Goal: Find specific page/section: Find specific page/section

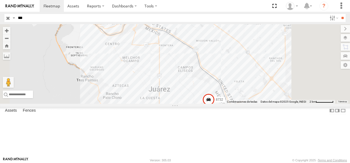
drag, startPoint x: 25, startPoint y: 17, endPoint x: 7, endPoint y: 18, distance: 17.9
click at [1, 20] on header "Search Query Asset ID Asset Label Registration Manufacturer Model VIN Job ID" at bounding box center [175, 18] width 350 height 12
click at [339, 14] on input "**" at bounding box center [342, 18] width 6 height 8
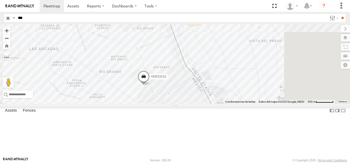
click at [0, 0] on div "205" at bounding box center [0, 0] width 0 height 0
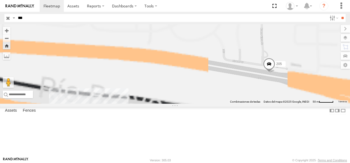
drag, startPoint x: 202, startPoint y: 82, endPoint x: 307, endPoint y: 91, distance: 105.4
click at [307, 91] on div "205" at bounding box center [175, 64] width 350 height 80
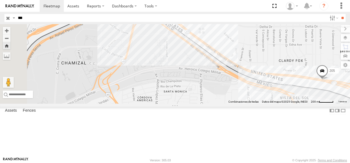
drag, startPoint x: 236, startPoint y: 98, endPoint x: 308, endPoint y: 112, distance: 73.1
click at [308, 104] on div "205" at bounding box center [175, 64] width 350 height 80
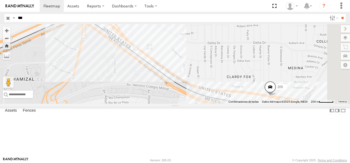
drag, startPoint x: 287, startPoint y: 106, endPoint x: 234, endPoint y: 122, distance: 55.0
click at [234, 104] on div "205" at bounding box center [175, 64] width 350 height 80
drag, startPoint x: 26, startPoint y: 13, endPoint x: 8, endPoint y: 15, distance: 17.7
click at [8, 15] on header "Search Query Asset ID Asset Label Registration Manufacturer Model VIN Job ID" at bounding box center [175, 18] width 350 height 12
drag, startPoint x: 8, startPoint y: 15, endPoint x: -1, endPoint y: 20, distance: 10.6
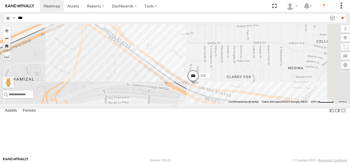
click at [0, 20] on html at bounding box center [175, 81] width 350 height 163
click at [339, 14] on input "**" at bounding box center [342, 18] width 6 height 8
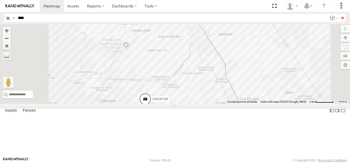
click at [0, 0] on div "FLEX NORTE" at bounding box center [0, 0] width 0 height 0
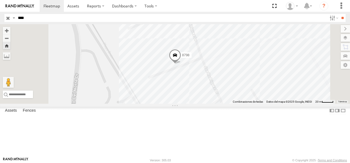
drag, startPoint x: 34, startPoint y: 19, endPoint x: 5, endPoint y: 15, distance: 29.7
click at [5, 15] on div "Search Query Asset ID Asset Label Registration Manufacturer Model VIN Job ID Dr…" at bounding box center [171, 18] width 335 height 8
click at [339, 14] on input "**" at bounding box center [342, 18] width 6 height 8
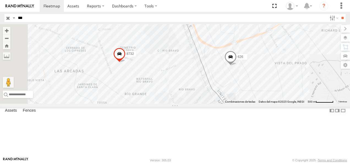
click at [0, 0] on div "626" at bounding box center [0, 0] width 0 height 0
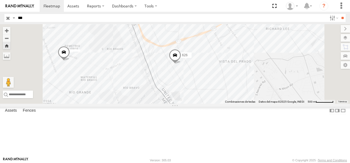
drag, startPoint x: 26, startPoint y: 18, endPoint x: 1, endPoint y: 22, distance: 25.7
click at [1, 22] on header "Search Query Asset ID Asset Label Registration Manufacturer Model VIN Job ID" at bounding box center [175, 18] width 350 height 12
type input "****"
click at [339, 14] on input "**" at bounding box center [342, 18] width 6 height 8
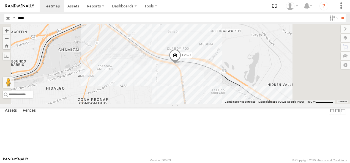
click at [0, 0] on div "L2627 FLEX NORTE" at bounding box center [0, 0] width 0 height 0
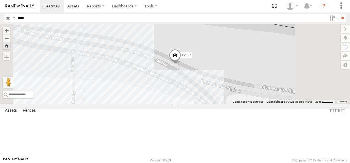
click at [181, 64] on span at bounding box center [175, 56] width 12 height 15
drag, startPoint x: 32, startPoint y: 16, endPoint x: 10, endPoint y: 16, distance: 21.7
click at [10, 16] on div "Search Query Asset ID Asset Label Registration Manufacturer Model VIN Job ID Dr…" at bounding box center [171, 18] width 335 height 8
click at [10, 16] on input "button" at bounding box center [7, 18] width 7 height 8
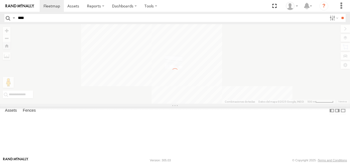
click at [41, 17] on input "****" at bounding box center [171, 18] width 311 height 8
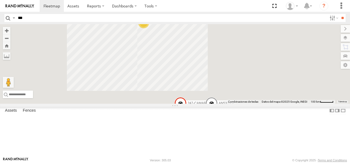
click at [339, 14] on input "**" at bounding box center [342, 18] width 6 height 8
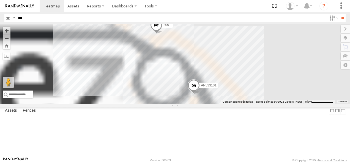
click at [0, 0] on div "Cruce" at bounding box center [0, 0] width 0 height 0
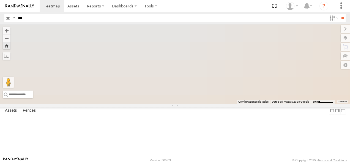
click at [0, 0] on div "Cruce" at bounding box center [0, 0] width 0 height 0
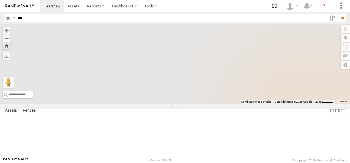
click at [324, 104] on div at bounding box center [175, 64] width 350 height 80
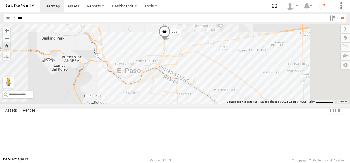
drag, startPoint x: 288, startPoint y: 121, endPoint x: 236, endPoint y: 82, distance: 64.9
click at [236, 82] on div "205" at bounding box center [175, 64] width 350 height 80
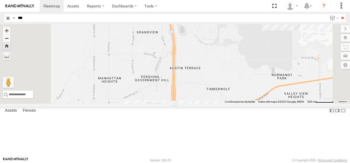
click at [0, 0] on div "205" at bounding box center [0, 0] width 0 height 0
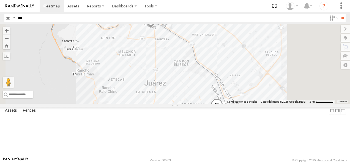
drag, startPoint x: 37, startPoint y: 17, endPoint x: 1, endPoint y: 16, distance: 36.0
click at [1, 16] on header "Search Query Asset ID Asset Label Registration Manufacturer Model VIN Job ID" at bounding box center [175, 18] width 350 height 12
click at [339, 14] on input "**" at bounding box center [342, 18] width 6 height 8
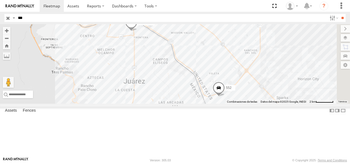
click at [0, 0] on div "552" at bounding box center [0, 0] width 0 height 0
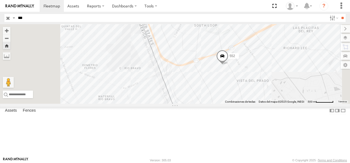
drag, startPoint x: 209, startPoint y: 107, endPoint x: 268, endPoint y: 100, distance: 59.5
click at [268, 100] on div "552" at bounding box center [175, 64] width 350 height 80
click at [228, 65] on span at bounding box center [222, 57] width 12 height 15
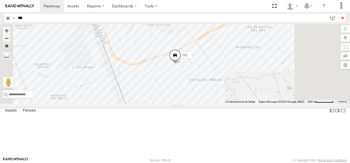
drag, startPoint x: 47, startPoint y: 16, endPoint x: 4, endPoint y: 16, distance: 43.2
click at [4, 16] on header "Search Query Asset ID Asset Label Registration Manufacturer Model VIN Job ID" at bounding box center [175, 18] width 350 height 12
click at [339, 14] on input "**" at bounding box center [342, 18] width 6 height 8
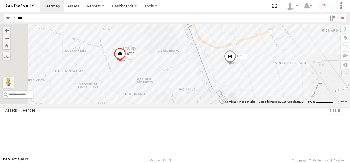
click at [0, 0] on div "FLEX NORTE" at bounding box center [0, 0] width 0 height 0
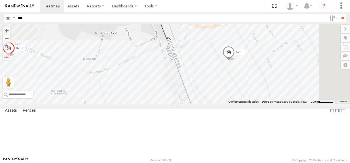
drag, startPoint x: 24, startPoint y: 20, endPoint x: 1, endPoint y: 20, distance: 23.6
click at [1, 20] on header "Search Query Asset ID Asset Label Registration Manufacturer Model VIN Job ID" at bounding box center [175, 18] width 350 height 12
type input "****"
click at [339, 14] on input "**" at bounding box center [342, 18] width 6 height 8
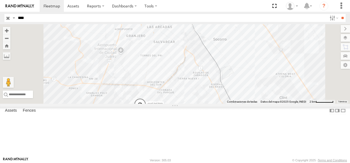
click at [278, 42] on div "8798 AN538798" at bounding box center [175, 64] width 350 height 80
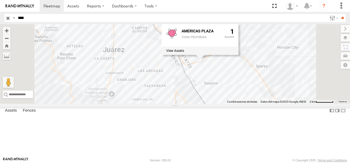
drag, startPoint x: 274, startPoint y: 63, endPoint x: 265, endPoint y: 94, distance: 32.4
click at [265, 94] on div "8798 AN538798 AMERICAS PLAZA ZONA PROHIBIDA. 1" at bounding box center [175, 64] width 350 height 80
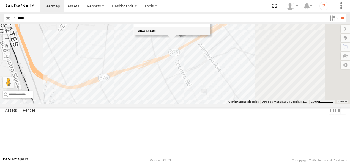
drag, startPoint x: 299, startPoint y: 83, endPoint x: 227, endPoint y: 128, distance: 84.6
click at [228, 104] on div "8798 AN538798 AMERICAS PLAZA ZONA PROHIBIDA. 1" at bounding box center [175, 64] width 350 height 80
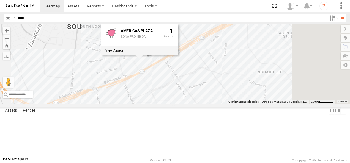
click at [237, 93] on div "8798 AN538798 AMERICAS PLAZA ZONA PROHIBIDA. 1" at bounding box center [175, 64] width 350 height 80
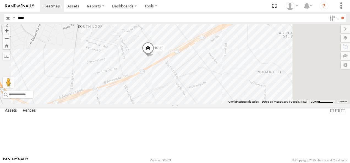
click at [208, 86] on div "8798 AN538798" at bounding box center [175, 64] width 350 height 80
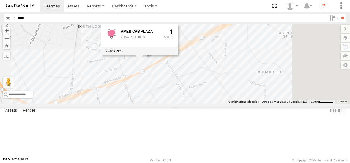
click at [233, 97] on div "8798 AN538798 AMERICAS PLAZA ZONA PROHIBIDA. 1" at bounding box center [175, 64] width 350 height 80
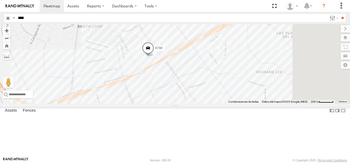
click at [236, 68] on div "8798 AN538798" at bounding box center [175, 64] width 350 height 80
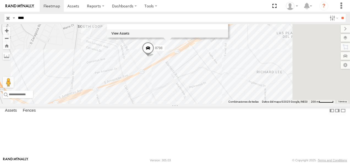
click at [242, 89] on div "8798 AN538798 WALMART [GEOGRAPHIC_DATA], [GEOGRAPHIC_DATA] [GEOGRAPHIC_DATA]. Z…" at bounding box center [175, 64] width 350 height 80
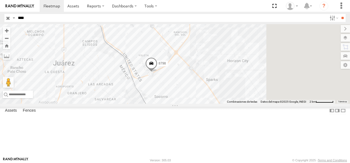
drag, startPoint x: 182, startPoint y: 104, endPoint x: 179, endPoint y: 107, distance: 4.7
click at [179, 104] on div "8798 AN538798" at bounding box center [175, 64] width 350 height 80
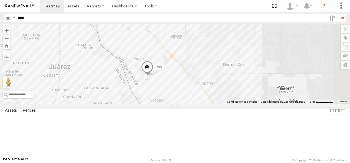
click at [172, 104] on div "8798 AN538798" at bounding box center [175, 64] width 350 height 80
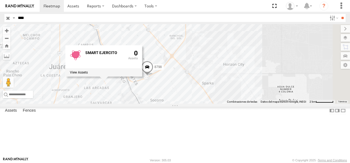
click at [239, 101] on div "8798 AN538798 SMART EJERCITO 0" at bounding box center [175, 64] width 350 height 80
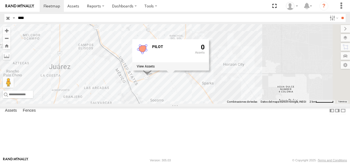
click at [236, 104] on div "8798 AN538798 PILOT 0" at bounding box center [175, 64] width 350 height 80
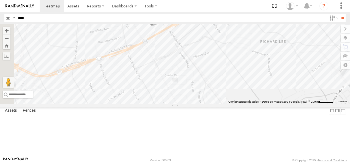
drag, startPoint x: 196, startPoint y: 80, endPoint x: 258, endPoint y: 165, distance: 104.9
click at [258, 163] on html at bounding box center [175, 81] width 350 height 163
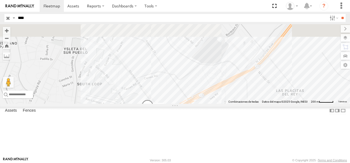
drag, startPoint x: 269, startPoint y: 130, endPoint x: 201, endPoint y: 90, distance: 79.1
click at [201, 90] on div "8798 AN538798" at bounding box center [175, 64] width 350 height 80
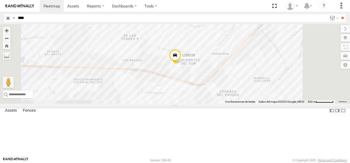
drag, startPoint x: 30, startPoint y: 17, endPoint x: 1, endPoint y: 17, distance: 29.4
click at [1, 17] on header "Search Query Asset ID Asset Label Registration Manufacturer Model VIN Job ID" at bounding box center [175, 18] width 350 height 12
click at [243, 14] on input "**" at bounding box center [342, 18] width 6 height 8
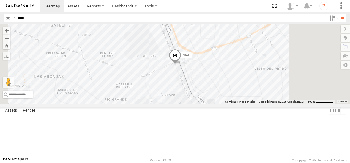
click at [0, 0] on div "FLEX NORTE" at bounding box center [0, 0] width 0 height 0
drag, startPoint x: 23, startPoint y: 16, endPoint x: 17, endPoint y: 18, distance: 5.7
click at [17, 18] on header "Search Query Asset ID Asset Label Registration Manufacturer Model VIN Job ID" at bounding box center [175, 18] width 350 height 12
drag, startPoint x: 32, startPoint y: 21, endPoint x: 5, endPoint y: 21, distance: 26.9
click at [5, 21] on div "Search Query Asset ID Asset Label Registration Manufacturer Model VIN Job ID Dr…" at bounding box center [171, 18] width 335 height 8
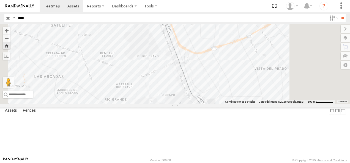
click at [243, 14] on input "**" at bounding box center [342, 18] width 6 height 8
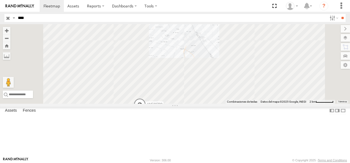
click at [0, 0] on div "8798 FLEX NORTE" at bounding box center [0, 0] width 0 height 0
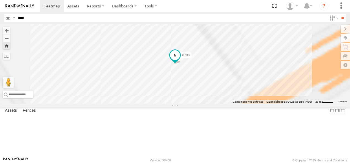
click at [180, 60] on span at bounding box center [175, 55] width 10 height 10
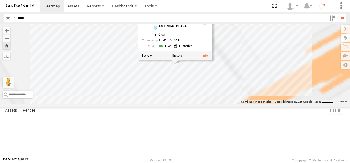
click at [0, 0] on link at bounding box center [0, 0] width 0 height 0
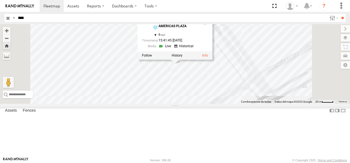
click at [243, 104] on div "8798 8798 FLEX NORTE AMERICAS PLAZA 31.6808 , -106.31462 6 15:41:45 08/19/2025" at bounding box center [175, 64] width 350 height 80
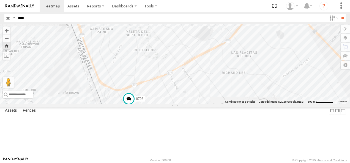
drag, startPoint x: 34, startPoint y: 17, endPoint x: 0, endPoint y: 18, distance: 33.8
click at [7, 15] on div "Search Query Asset ID Asset Label Registration Manufacturer Model VIN Job ID Dr…" at bounding box center [171, 18] width 335 height 8
click at [243, 14] on input "**" at bounding box center [342, 18] width 6 height 8
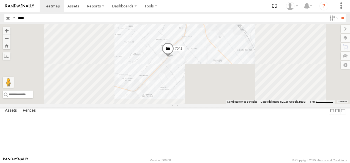
drag, startPoint x: 196, startPoint y: 110, endPoint x: 239, endPoint y: 89, distance: 47.7
click at [239, 89] on div "7041" at bounding box center [175, 64] width 350 height 80
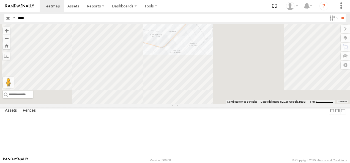
drag, startPoint x: 228, startPoint y: 107, endPoint x: 228, endPoint y: 76, distance: 31.3
click at [228, 76] on div "7041" at bounding box center [175, 64] width 350 height 80
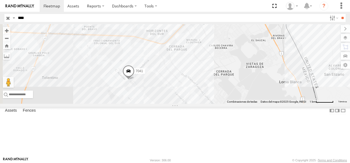
click at [0, 0] on div "FLEX NORTE" at bounding box center [0, 0] width 0 height 0
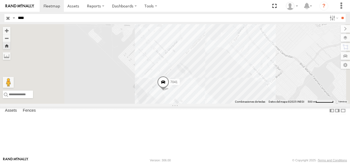
drag, startPoint x: 30, startPoint y: 19, endPoint x: 8, endPoint y: 18, distance: 22.0
click at [6, 18] on div "Search Query Asset ID Asset Label Registration Manufacturer Model VIN Job ID Dr…" at bounding box center [171, 18] width 335 height 8
click at [243, 14] on input "**" at bounding box center [342, 18] width 6 height 8
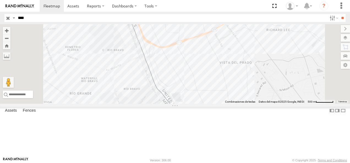
drag, startPoint x: 38, startPoint y: 19, endPoint x: 7, endPoint y: 18, distance: 31.7
click at [9, 18] on div "Search Query Asset ID Asset Label Registration Manufacturer Model VIN Job ID Dr…" at bounding box center [171, 18] width 335 height 8
click at [243, 14] on input "**" at bounding box center [342, 18] width 6 height 8
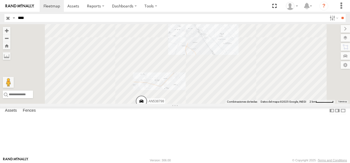
click at [0, 0] on div "FLEX NORTE" at bounding box center [0, 0] width 0 height 0
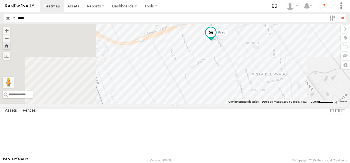
drag, startPoint x: 177, startPoint y: 109, endPoint x: 271, endPoint y: 94, distance: 95.2
click at [243, 94] on div "8798" at bounding box center [175, 64] width 350 height 80
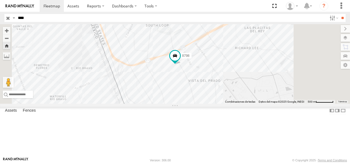
drag, startPoint x: 33, startPoint y: 18, endPoint x: 7, endPoint y: 18, distance: 25.8
click at [7, 18] on div "Search Query Asset ID Asset Label Registration Manufacturer Model VIN Job ID Dr…" at bounding box center [171, 18] width 335 height 8
click at [243, 14] on input "**" at bounding box center [342, 18] width 6 height 8
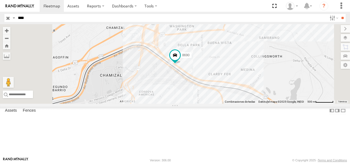
drag, startPoint x: 242, startPoint y: 101, endPoint x: 254, endPoint y: 114, distance: 17.3
click at [243, 104] on div "8690" at bounding box center [175, 64] width 350 height 80
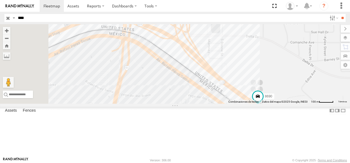
drag, startPoint x: 227, startPoint y: 92, endPoint x: 284, endPoint y: 137, distance: 73.2
click at [243, 104] on div "8690" at bounding box center [175, 64] width 350 height 80
click at [243, 106] on span at bounding box center [258, 98] width 12 height 15
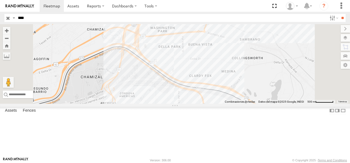
drag, startPoint x: 231, startPoint y: 123, endPoint x: 204, endPoint y: 106, distance: 32.1
click at [214, 104] on div "8690 8690 FLEX NORTE TX-375-LOOP El Paso 31.79782 , -106.4405 39 16:46:44 08/19…" at bounding box center [175, 64] width 350 height 80
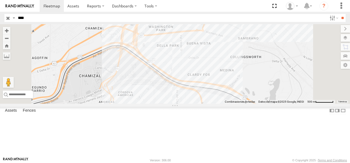
click at [0, 0] on div "FLEX NORTE" at bounding box center [0, 0] width 0 height 0
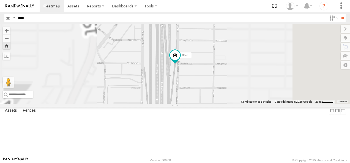
drag, startPoint x: 205, startPoint y: 101, endPoint x: 209, endPoint y: 92, distance: 9.2
click at [209, 92] on div "8690" at bounding box center [175, 64] width 350 height 80
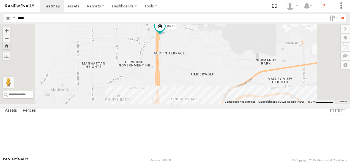
drag, startPoint x: 214, startPoint y: 117, endPoint x: 247, endPoint y: 55, distance: 69.8
click at [243, 64] on div "8690" at bounding box center [175, 64] width 350 height 80
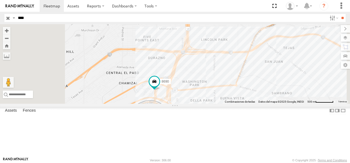
drag, startPoint x: 30, startPoint y: 20, endPoint x: 14, endPoint y: 18, distance: 15.8
click at [14, 18] on div "Search Query Asset ID Asset Label Registration Manufacturer Model VIN Job ID Dr…" at bounding box center [171, 18] width 335 height 8
click at [243, 14] on input "**" at bounding box center [342, 18] width 6 height 8
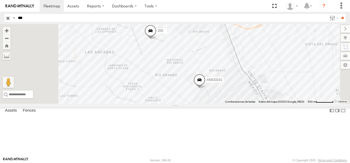
click at [0, 0] on div "205 Cruce Transportes Siete- Mexico SERVICIO INTERNACIONAL DE ENLACE TERRESTRE …" at bounding box center [0, 0] width 0 height 0
click at [0, 0] on div "205" at bounding box center [0, 0] width 0 height 0
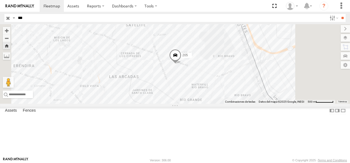
drag, startPoint x: 30, startPoint y: 19, endPoint x: 15, endPoint y: 18, distance: 15.1
click at [5, 19] on div "Search Query Asset ID Asset Label Registration Manufacturer Model VIN Job ID Dr…" at bounding box center [171, 18] width 335 height 8
click at [243, 14] on input "**" at bounding box center [342, 18] width 6 height 8
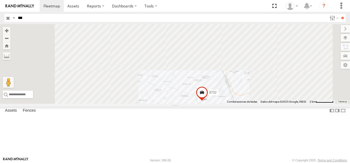
click at [0, 0] on div "FLEX NORTE" at bounding box center [0, 0] width 0 height 0
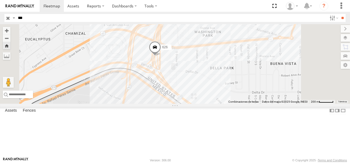
drag, startPoint x: 31, startPoint y: 16, endPoint x: 1, endPoint y: 21, distance: 30.4
click at [1, 21] on header "Search Query Asset ID Asset Label Registration Manufacturer Model VIN Job ID" at bounding box center [175, 18] width 350 height 12
type input "*"
click at [243, 14] on input "**" at bounding box center [342, 18] width 6 height 8
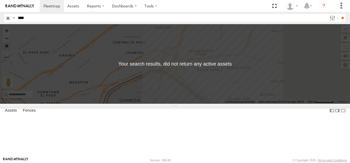
drag, startPoint x: 35, startPoint y: 18, endPoint x: -1, endPoint y: 19, distance: 35.8
click at [0, 19] on html at bounding box center [175, 81] width 350 height 163
type input "****"
click at [243, 14] on input "**" at bounding box center [342, 18] width 6 height 8
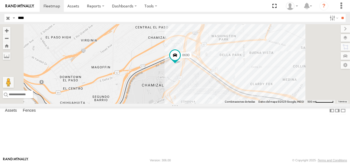
click at [0, 0] on div "8690 FLEX NORTE" at bounding box center [0, 0] width 0 height 0
